Goal: Task Accomplishment & Management: Use online tool/utility

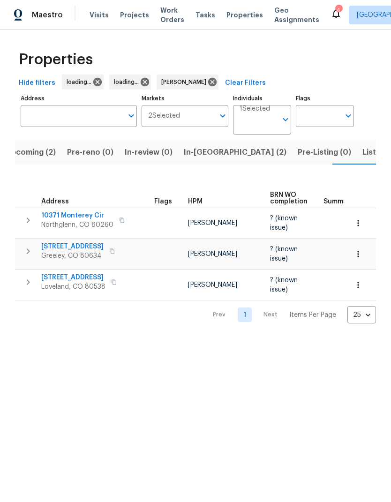
scroll to position [0, 18]
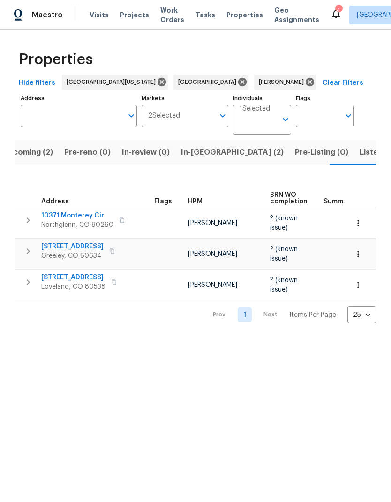
click at [205, 155] on span "In-[GEOGRAPHIC_DATA] (2)" at bounding box center [232, 152] width 103 height 13
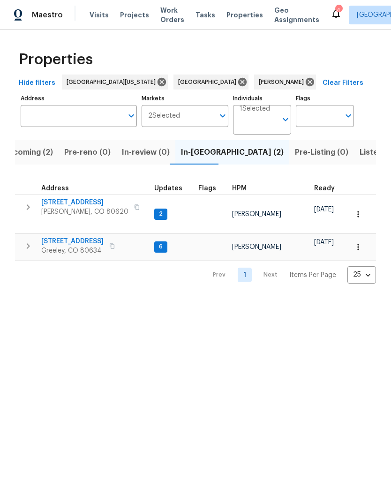
click at [52, 237] on span "2102 79th Ave" at bounding box center [72, 241] width 62 height 9
click at [96, 17] on span "Visits" at bounding box center [98, 14] width 19 height 9
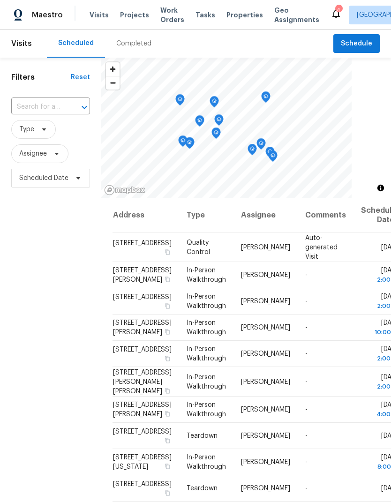
click at [32, 113] on input "text" at bounding box center [37, 107] width 52 height 15
type input "10371"
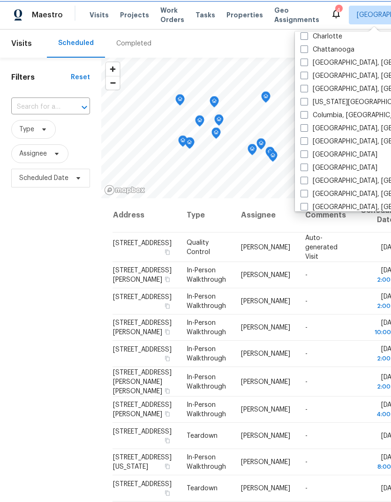
scroll to position [149, 0]
click at [319, 170] on label "Denver" at bounding box center [338, 167] width 77 height 9
click at [306, 169] on input "[GEOGRAPHIC_DATA]" at bounding box center [303, 166] width 6 height 6
checkbox input "true"
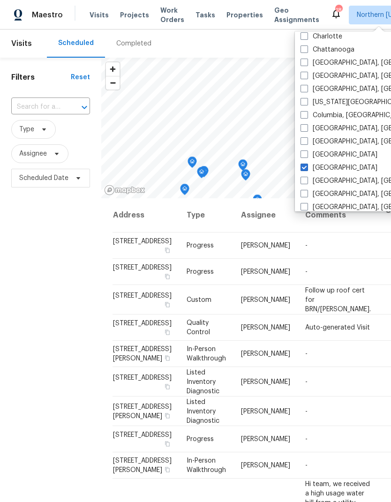
click at [27, 103] on input "text" at bounding box center [37, 107] width 52 height 15
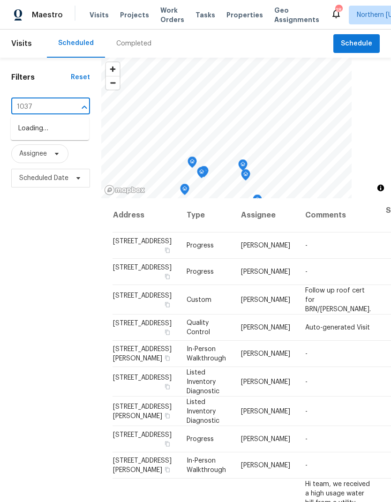
type input "10371"
click at [29, 136] on li "10371 Monterey Cir, Northglenn, CO 80260" at bounding box center [50, 128] width 78 height 15
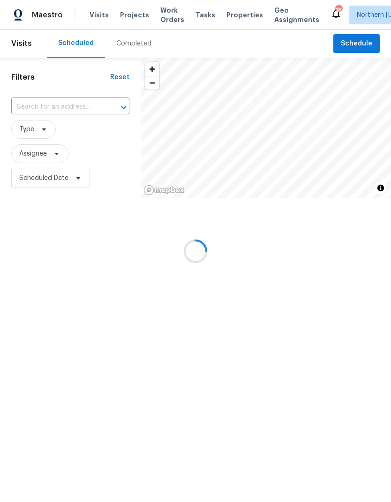
type input "10371 Monterey Cir, Northglenn, CO 80260"
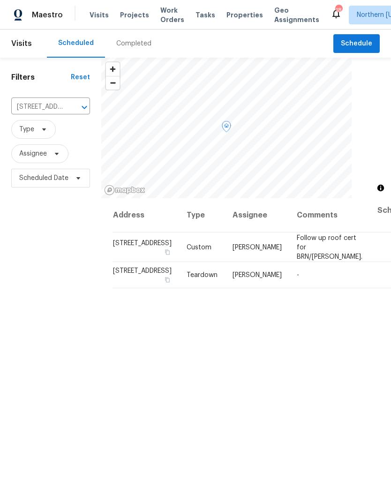
click at [0, 0] on icon at bounding box center [0, 0] width 0 height 0
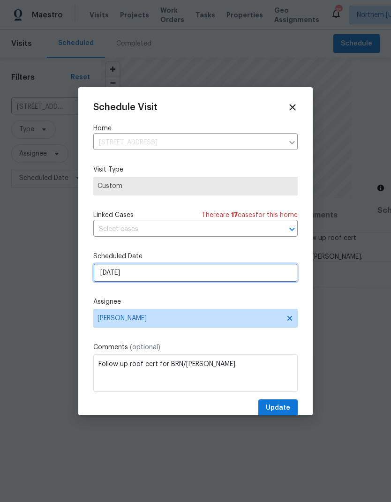
click at [95, 278] on input "8/13/2025" at bounding box center [195, 272] width 204 height 19
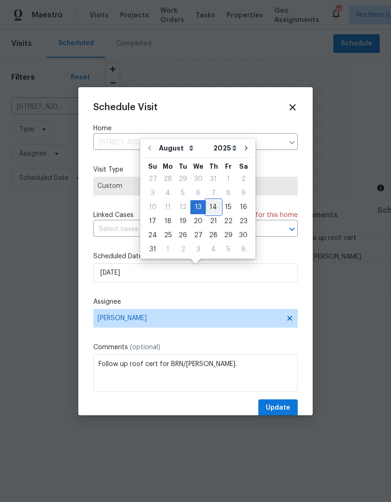
click at [210, 209] on div "14" at bounding box center [213, 207] width 15 height 13
type input "8/14/2025"
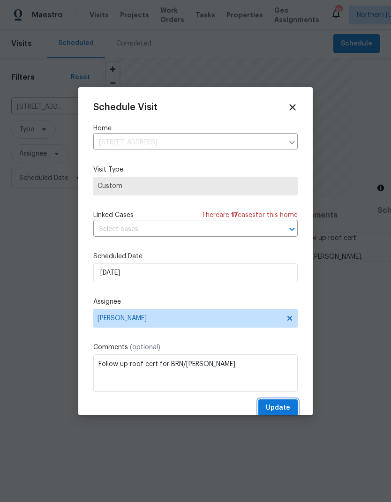
click at [286, 409] on span "Update" at bounding box center [278, 408] width 24 height 12
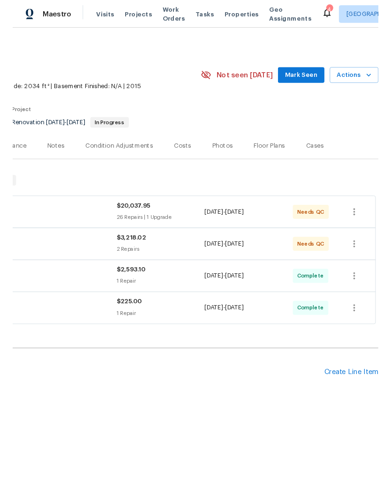
scroll to position [0, 139]
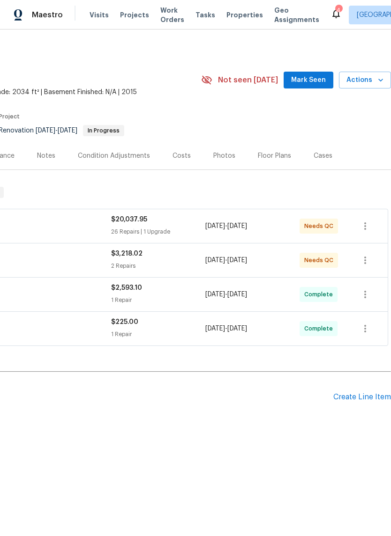
click at [373, 84] on span "Actions" at bounding box center [364, 81] width 37 height 12
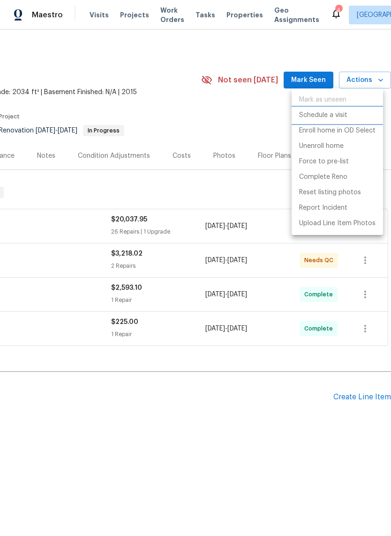
click at [356, 118] on li "Schedule a visit" at bounding box center [336, 115] width 91 height 15
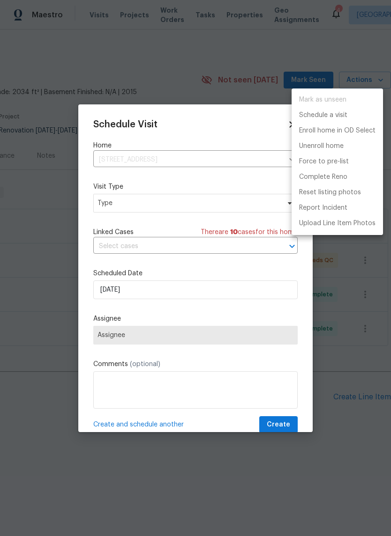
click at [92, 220] on div at bounding box center [195, 268] width 391 height 536
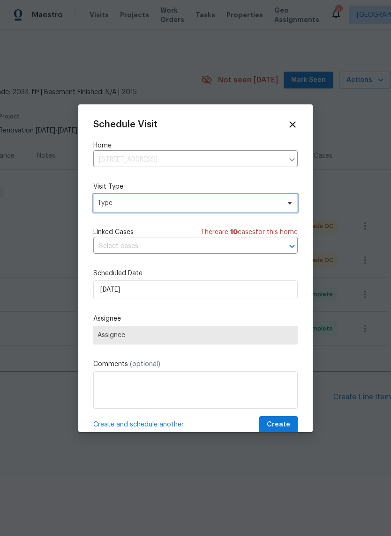
click at [112, 205] on span "Type" at bounding box center [188, 203] width 182 height 9
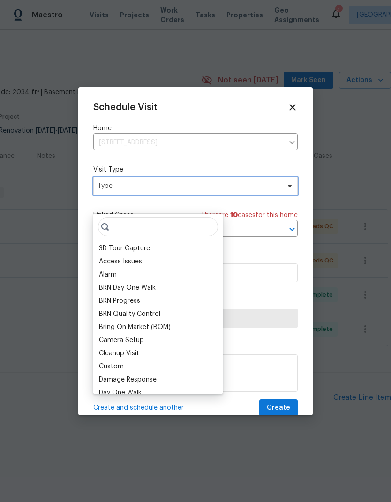
click at [113, 195] on span "Type" at bounding box center [195, 186] width 204 height 19
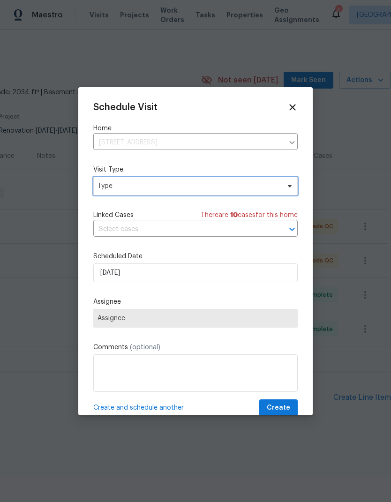
click at [110, 195] on span "Type" at bounding box center [195, 186] width 204 height 19
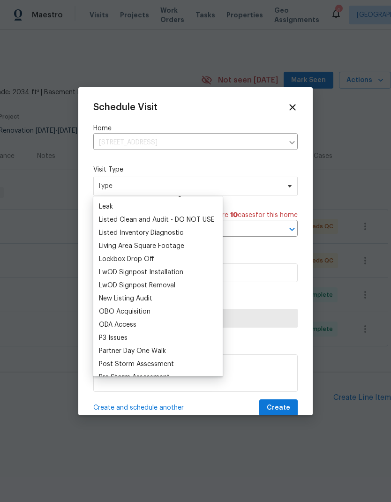
scroll to position [501, 0]
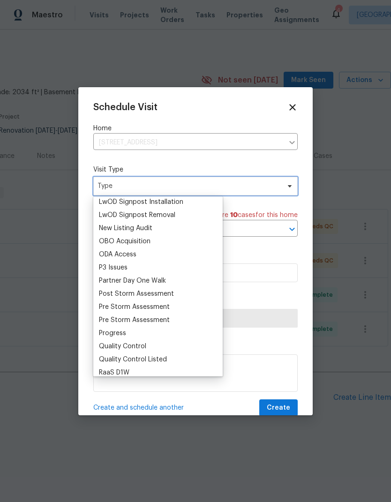
click at [102, 187] on span "Type" at bounding box center [188, 185] width 182 height 9
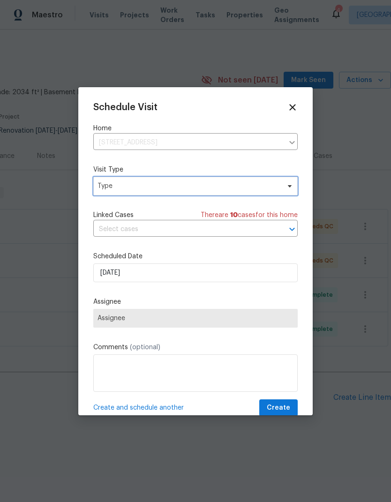
scroll to position [0, 0]
click at [108, 187] on span "Type" at bounding box center [188, 185] width 182 height 9
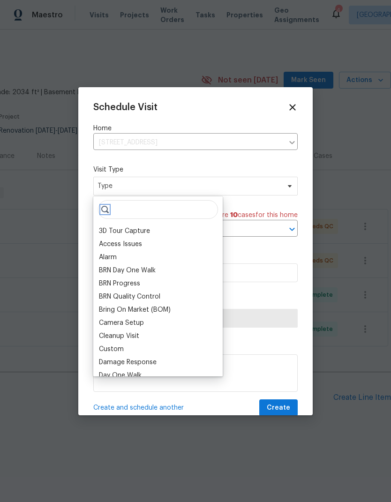
click at [108, 210] on icon at bounding box center [104, 209] width 7 height 7
click at [134, 209] on input "search" at bounding box center [158, 209] width 120 height 19
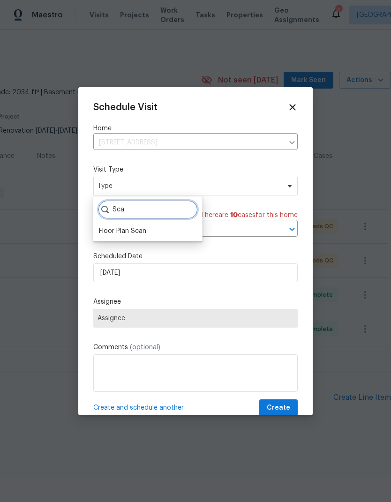
type input "Sca"
click at [105, 228] on div "Floor Plan Scan" at bounding box center [122, 230] width 47 height 9
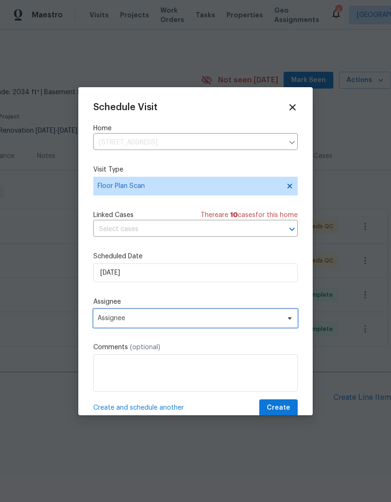
click at [108, 314] on span "Assignee" at bounding box center [195, 318] width 204 height 19
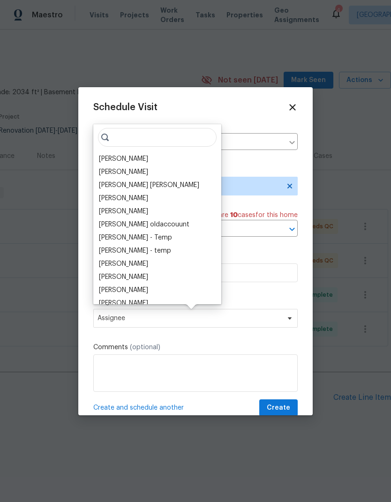
click at [100, 161] on div "[PERSON_NAME]" at bounding box center [123, 158] width 49 height 9
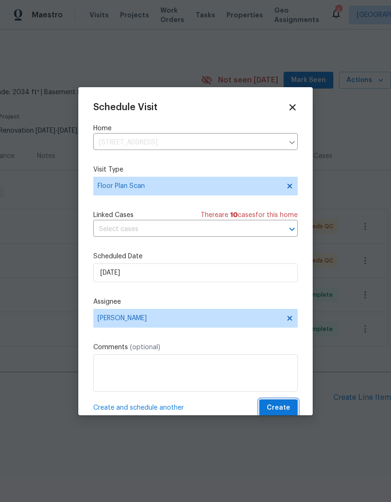
click at [283, 409] on span "Create" at bounding box center [278, 408] width 23 height 12
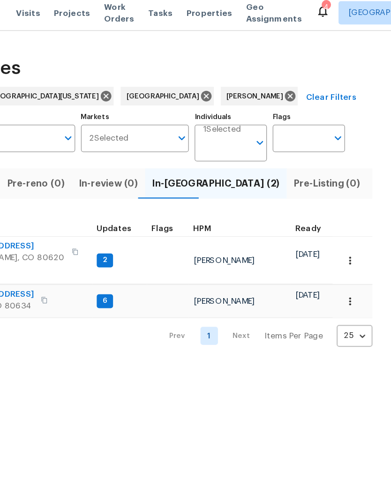
click at [199, 147] on span "In-[GEOGRAPHIC_DATA] (2)" at bounding box center [250, 152] width 103 height 13
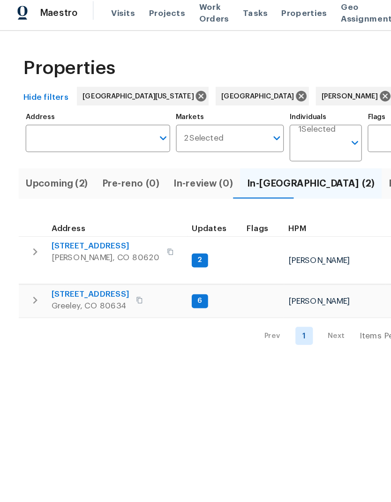
click at [55, 237] on span "[STREET_ADDRESS]" at bounding box center [72, 241] width 62 height 9
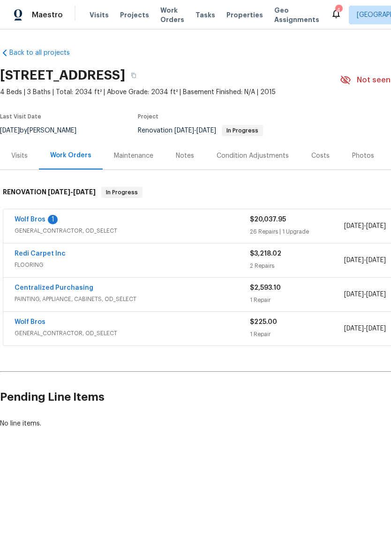
click at [313, 160] on div "Costs" at bounding box center [320, 155] width 18 height 9
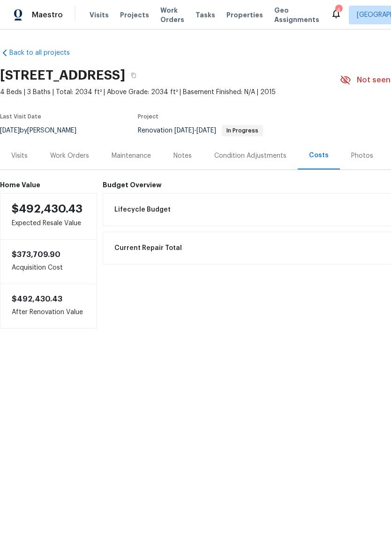
click at [238, 161] on div "Condition Adjustments" at bounding box center [250, 156] width 95 height 28
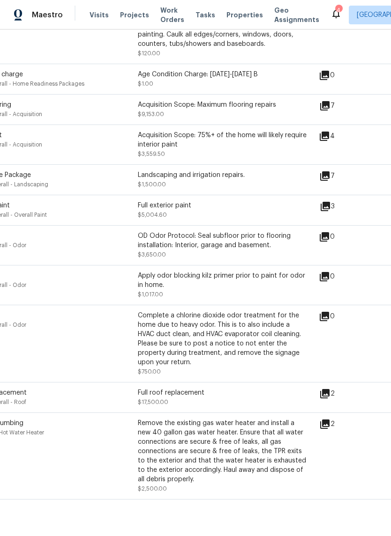
scroll to position [262, 43]
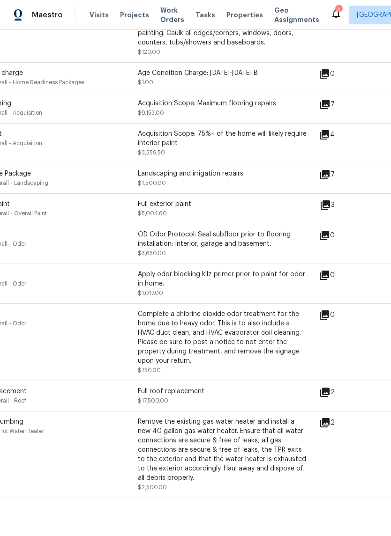
click at [296, 311] on div "Pet Odor Interior Overall - Odor Complete a chlorine dioxide odor treatment for…" at bounding box center [221, 342] width 529 height 77
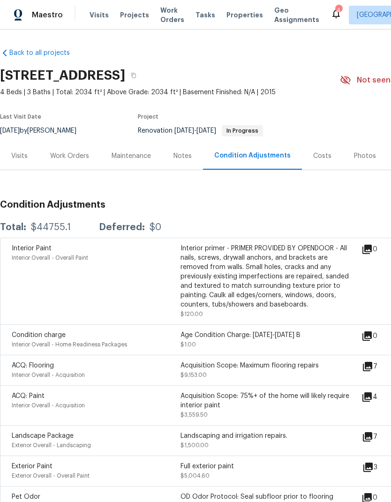
scroll to position [0, 0]
